Goal: Transaction & Acquisition: Purchase product/service

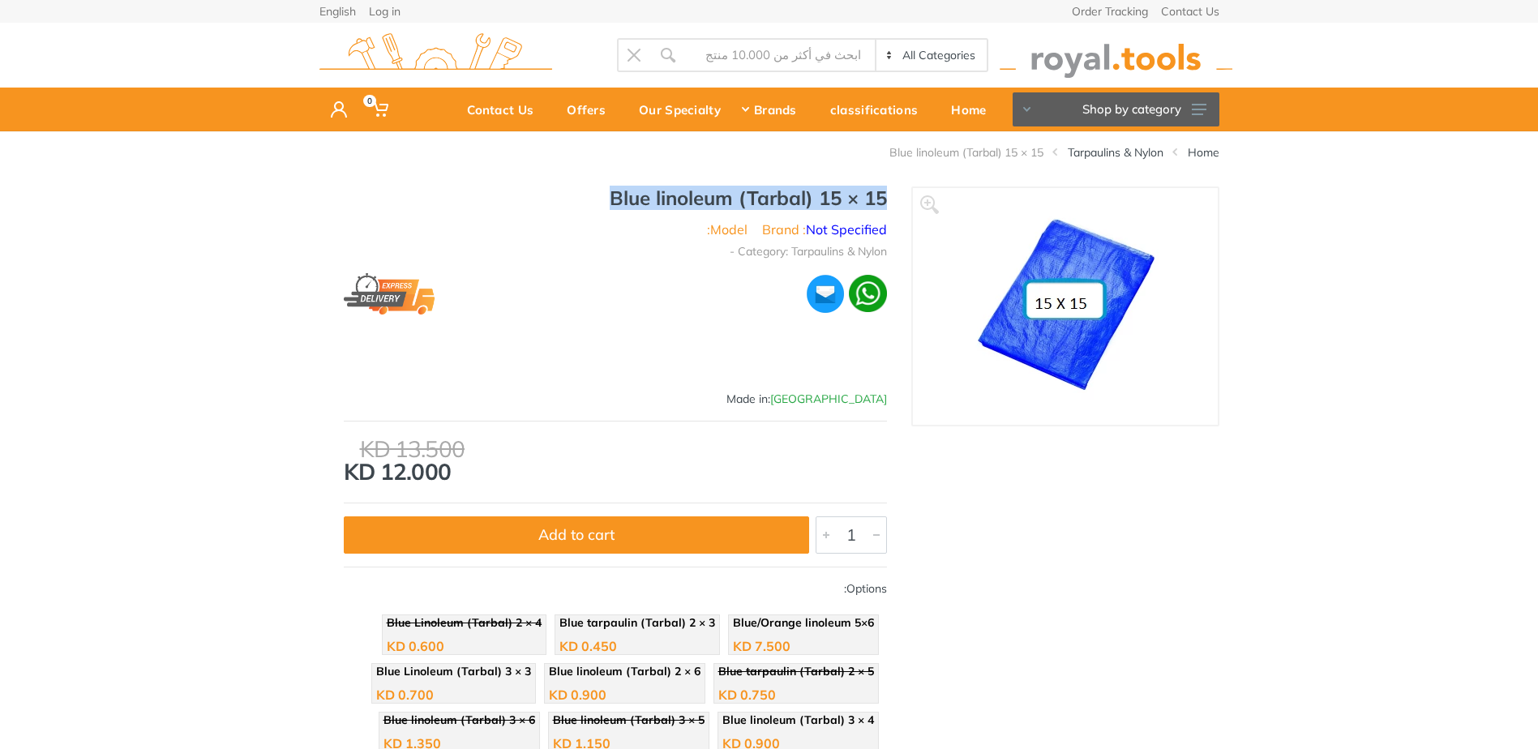
drag, startPoint x: 598, startPoint y: 203, endPoint x: 887, endPoint y: 199, distance: 288.7
click at [887, 199] on div "Blue linoleum (Tarbal) 15 × 15 Brand : Not Specified Model: Category: Tarpaulin…" at bounding box center [615, 716] width 592 height 1061
copy h1 "Blue linoleum (Tarbal) 15 × 15"
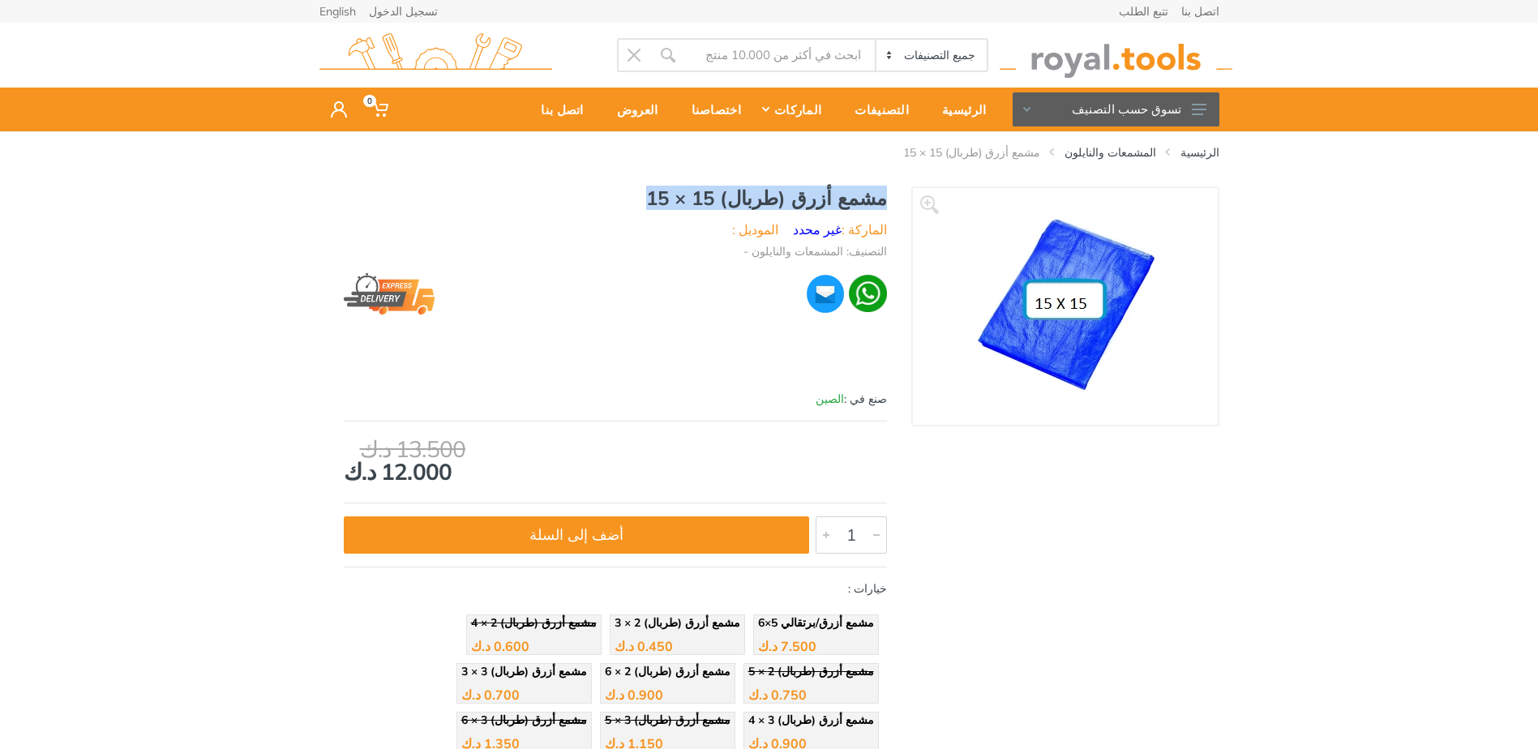
drag, startPoint x: 656, startPoint y: 206, endPoint x: 864, endPoint y: 170, distance: 211.4
click at [864, 170] on div "الرئيسية المشمعات والنايلون مشمع أزرق (طربال) 15 × 15 ‹ ›" at bounding box center [769, 685] width 1538 height 1108
copy div "مشمع أزرق (طربال) 15 × 15 ‹ › مشمع أزرق (طربال) 15 × 15"
click at [1036, 328] on img at bounding box center [1065, 306] width 203 height 203
drag, startPoint x: 1036, startPoint y: 328, endPoint x: 1116, endPoint y: 266, distance: 101.7
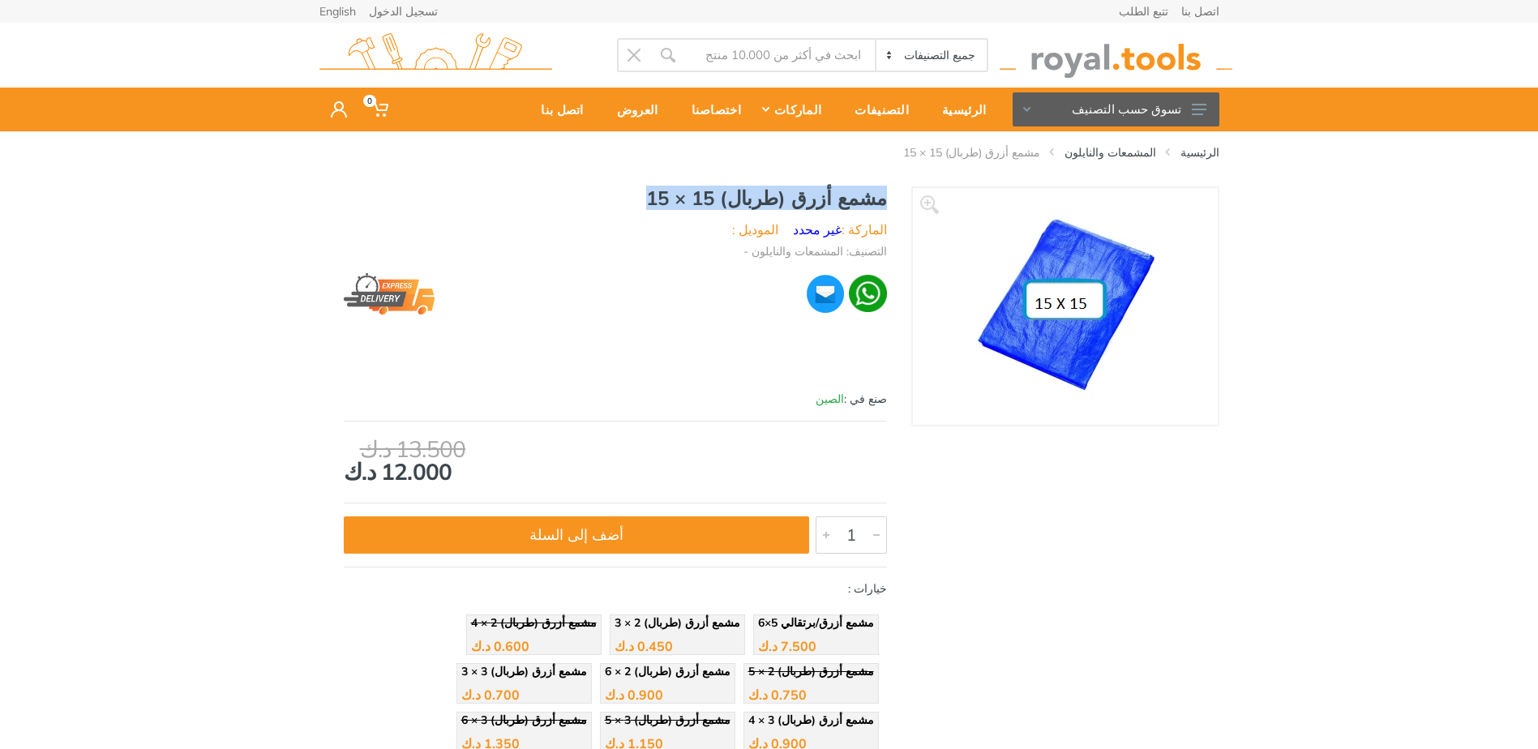
click at [1116, 266] on img at bounding box center [1065, 306] width 203 height 203
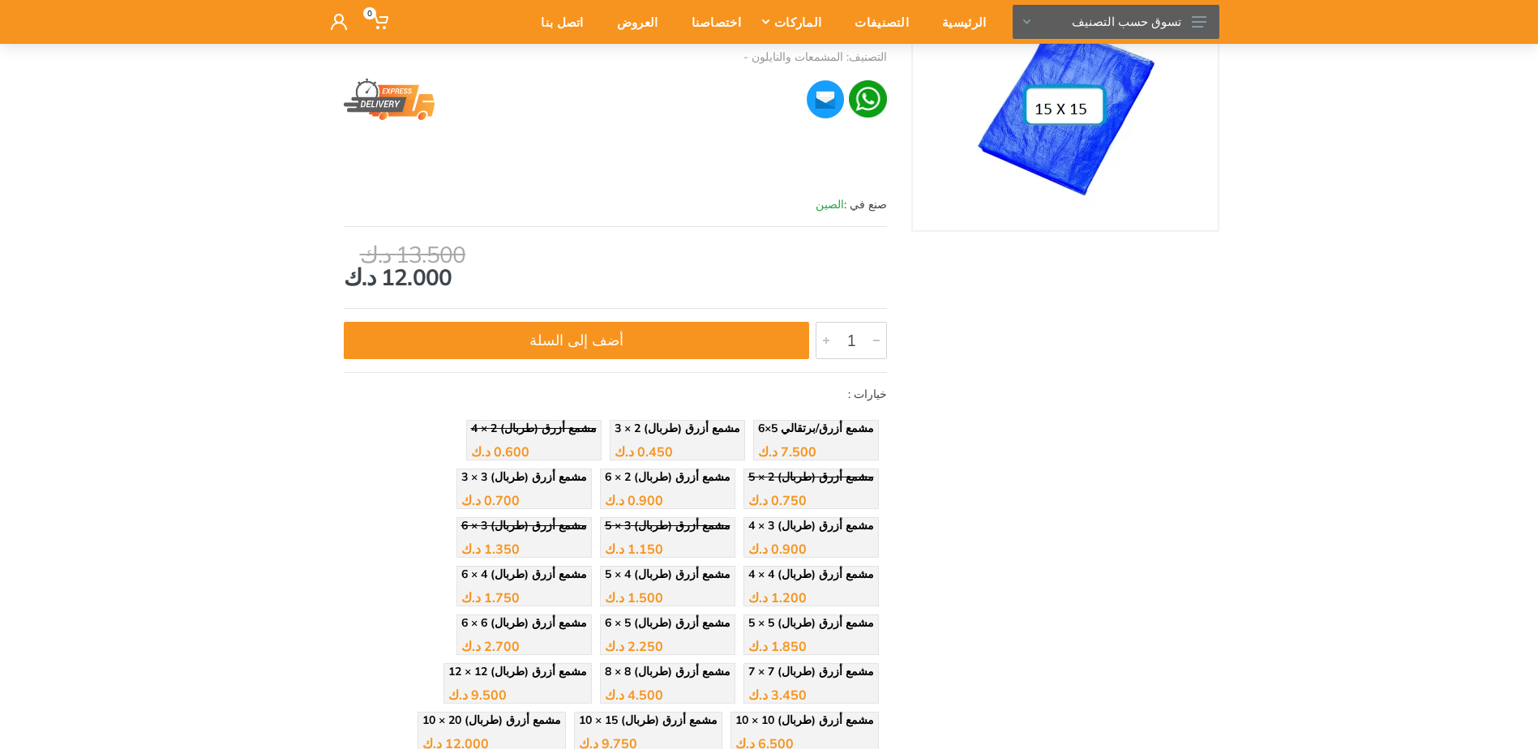
scroll to position [194, 0]
